Goal: Task Accomplishment & Management: Manage account settings

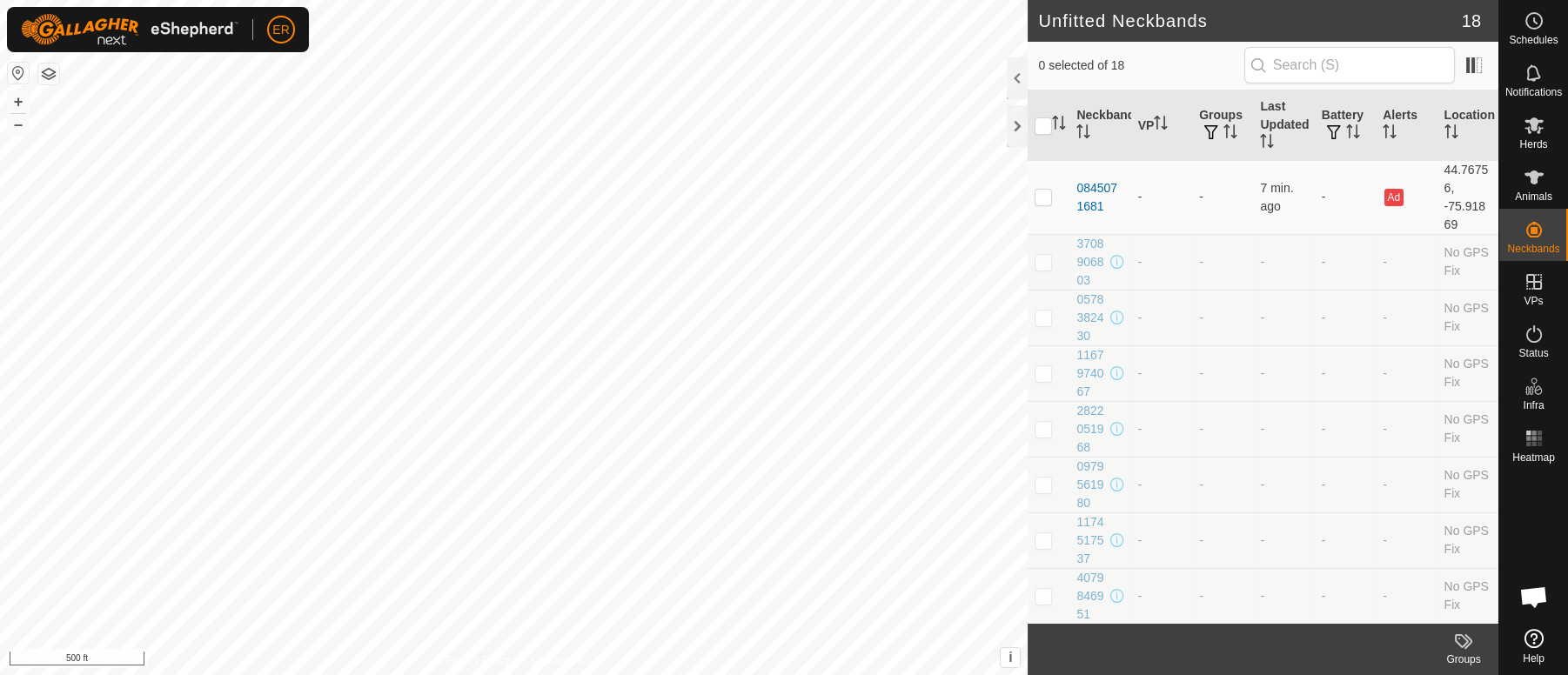
scroll to position [14498, 0]
click at [1015, 127] on div at bounding box center [1017, 127] width 21 height 42
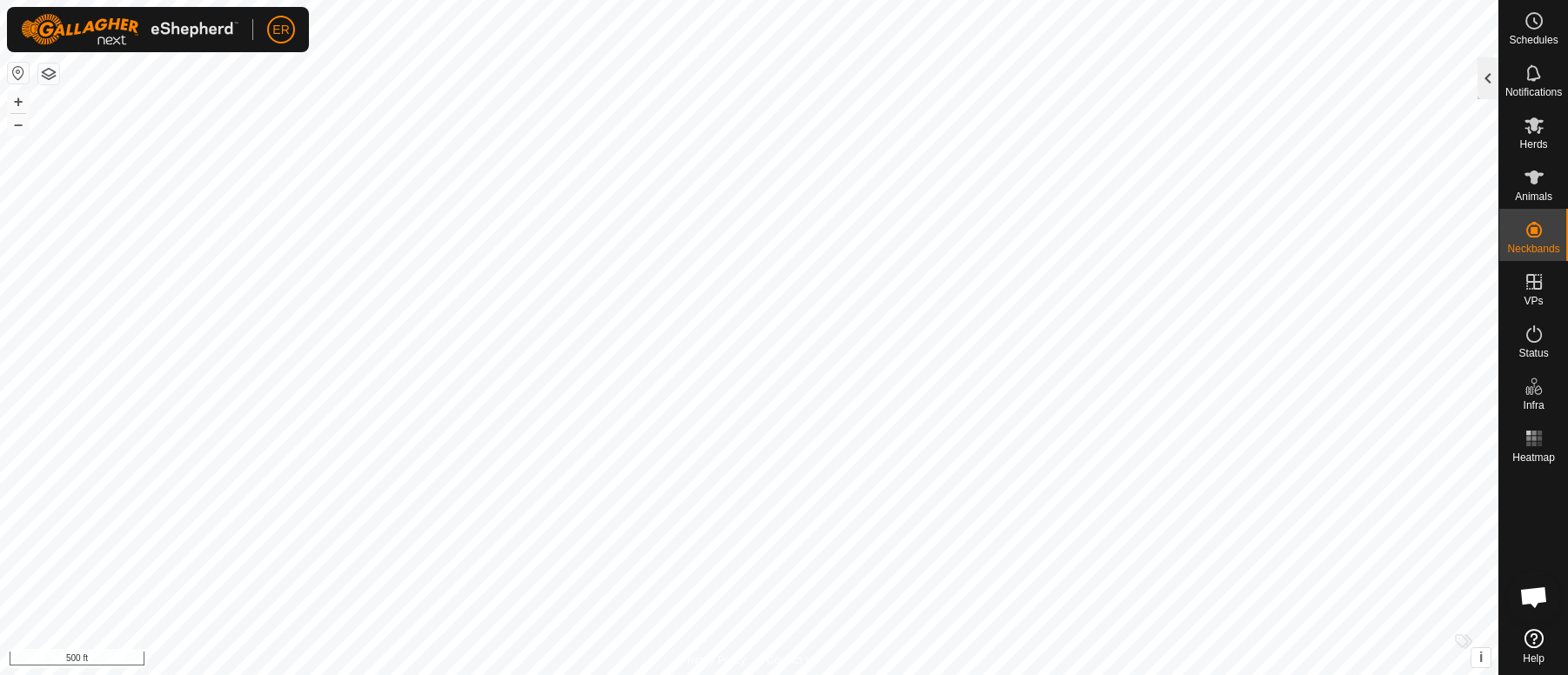
click at [1486, 79] on div at bounding box center [1487, 78] width 21 height 42
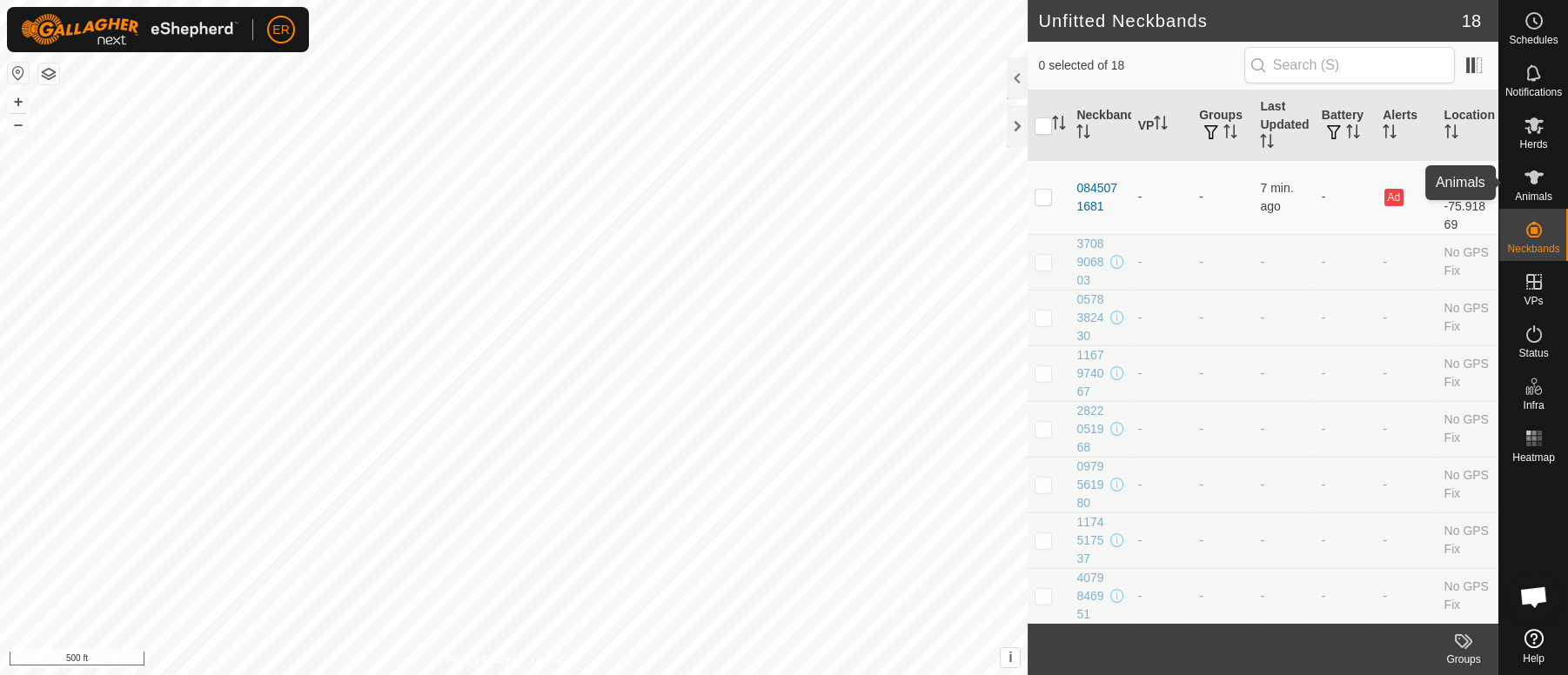
click at [1534, 175] on icon at bounding box center [1534, 177] width 19 height 14
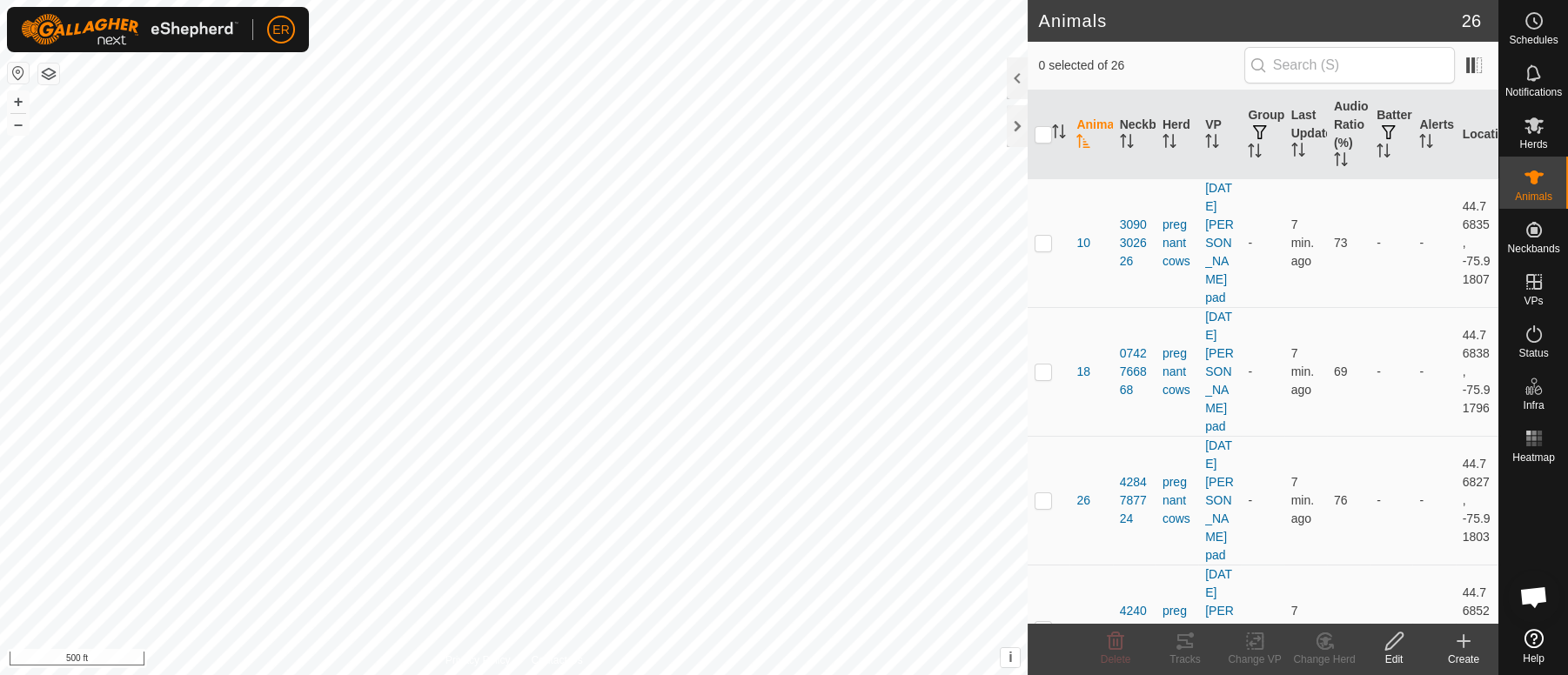
click at [1292, 22] on h2 "Animals" at bounding box center [1249, 21] width 422 height 21
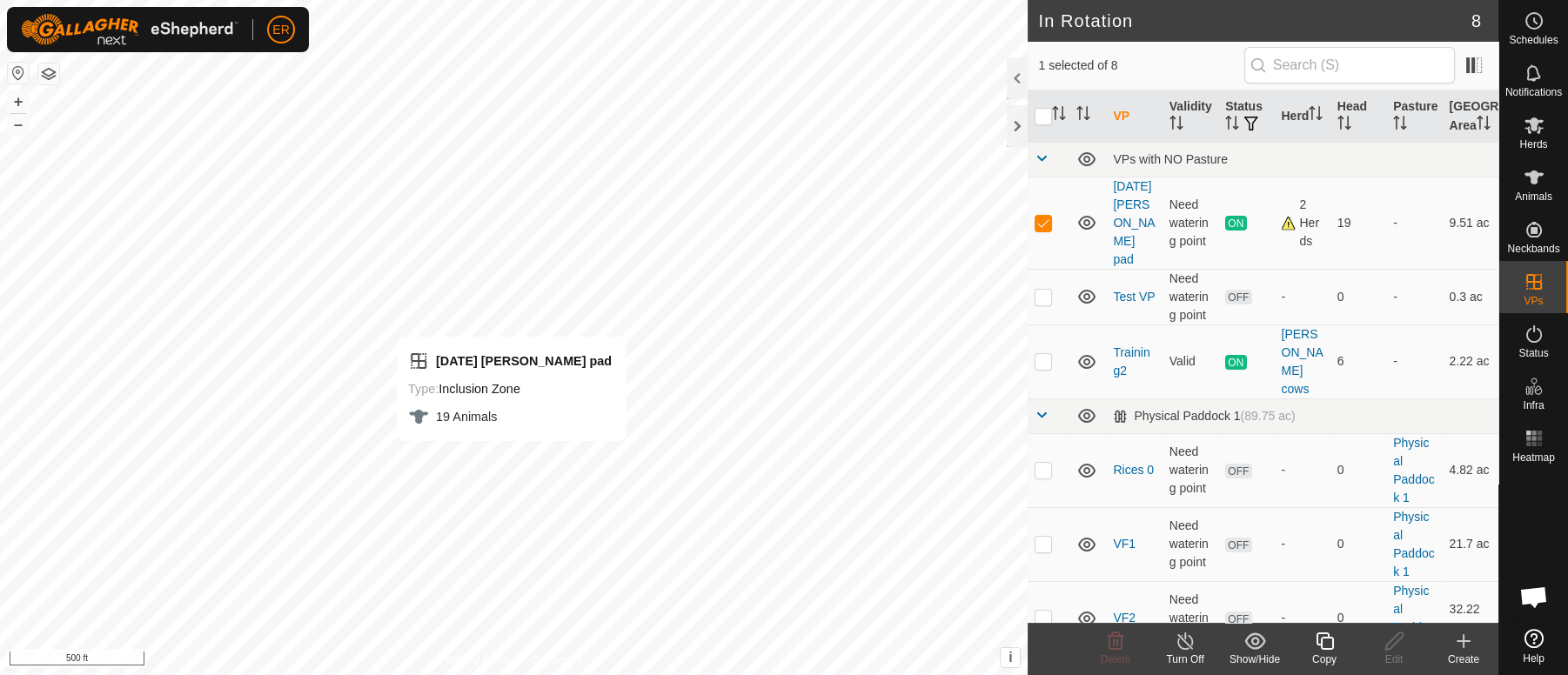
checkbox input "false"
